Goal: Task Accomplishment & Management: Use online tool/utility

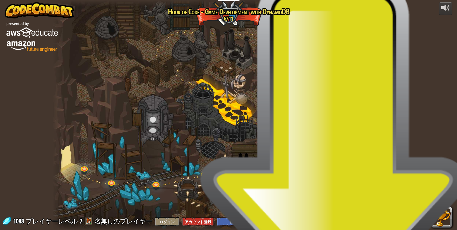
select select "ja"
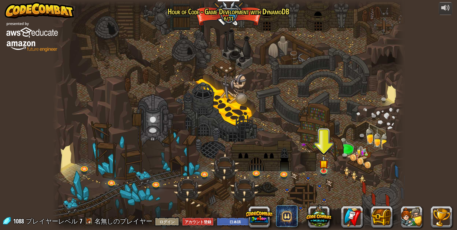
click at [99, 221] on span "名無しのプレイヤー" at bounding box center [123, 221] width 58 height 9
click at [99, 222] on span "名無しのプレイヤー" at bounding box center [123, 221] width 58 height 9
click at [97, 221] on span "名無しのプレイヤー" at bounding box center [123, 221] width 58 height 9
click at [327, 170] on img at bounding box center [323, 159] width 9 height 21
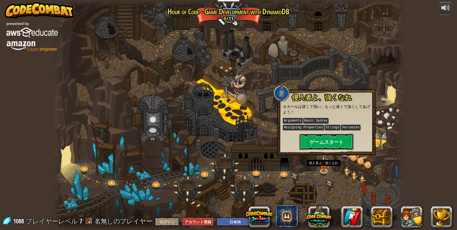
click at [340, 144] on button "ゲームスタート" at bounding box center [327, 142] width 54 height 16
